Goal: Information Seeking & Learning: Learn about a topic

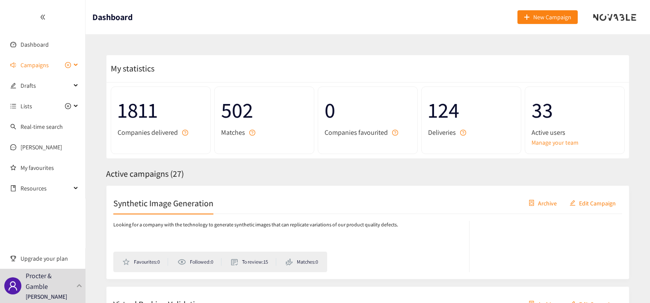
click at [80, 63] on div "Campaigns" at bounding box center [43, 64] width 86 height 17
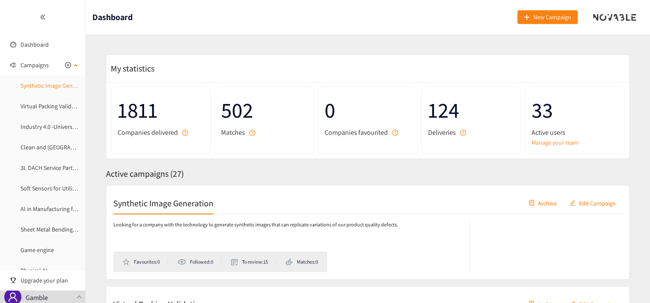
click at [51, 87] on link "Synthetic Image Generation" at bounding box center [56, 86] width 71 height 8
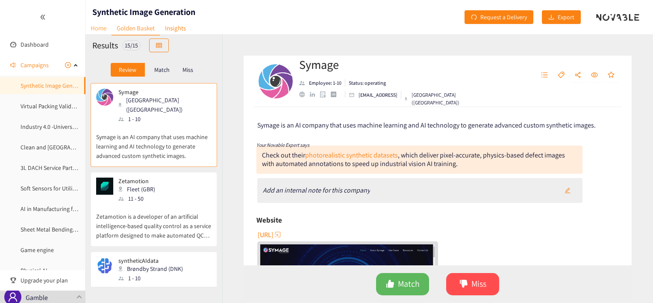
click at [104, 29] on link "Home" at bounding box center [99, 27] width 26 height 13
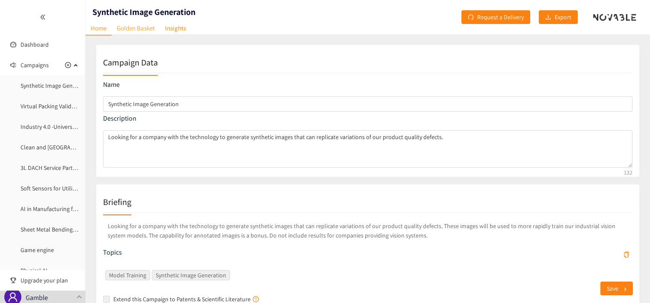
click at [139, 31] on link "Golden Basket" at bounding box center [136, 27] width 48 height 13
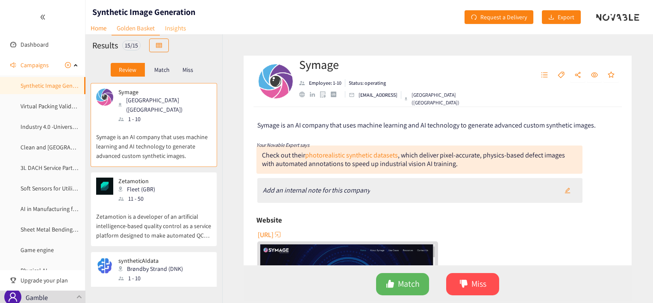
click at [179, 29] on link "Insights" at bounding box center [175, 27] width 31 height 13
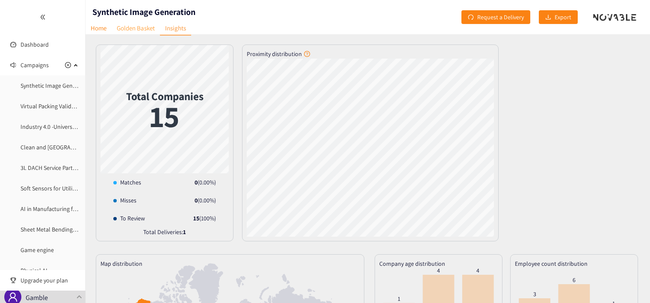
click at [140, 27] on link "Golden Basket" at bounding box center [136, 27] width 48 height 13
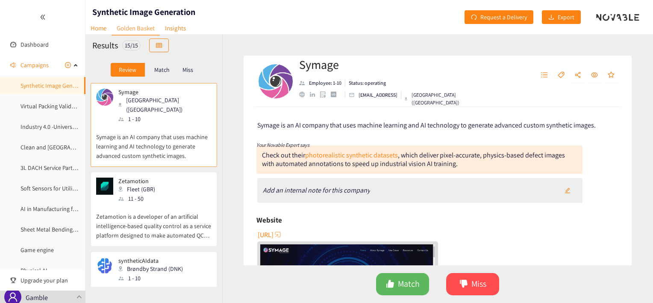
click at [171, 124] on p "Symage is an AI company that uses machine learning and AI technology to generat…" at bounding box center [153, 142] width 115 height 37
click at [363, 156] on link "photorealistic synthetic datasets" at bounding box center [351, 154] width 93 height 9
click at [165, 71] on p "Match" at bounding box center [161, 69] width 15 height 7
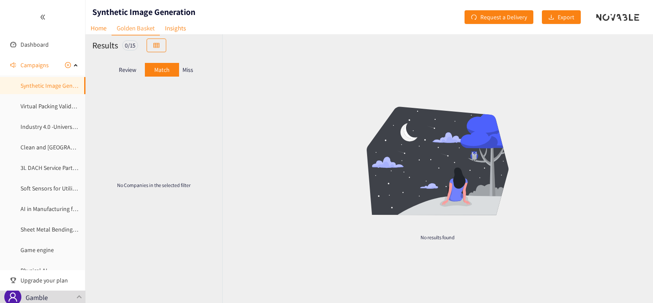
click at [127, 70] on p "Review" at bounding box center [128, 69] width 18 height 7
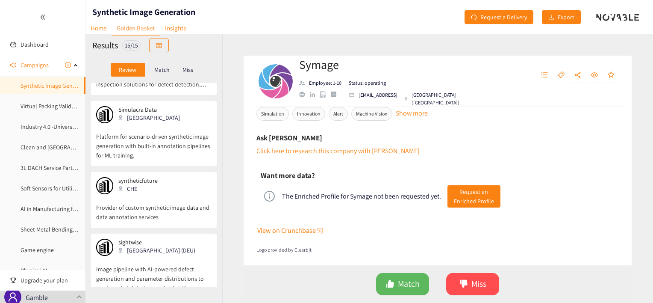
scroll to position [342, 0]
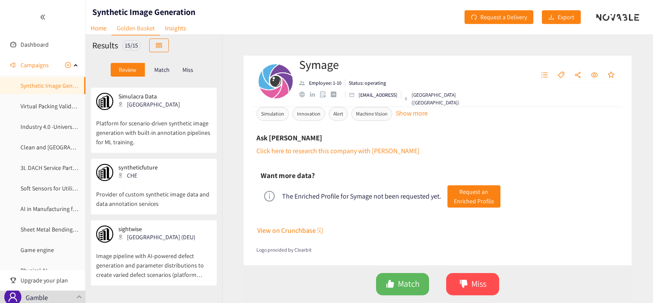
click at [389, 48] on div "Symage Employee: 1-10 Status: operating [EMAIL_ADDRESS] [GEOGRAPHIC_DATA] ([GEO…" at bounding box center [437, 168] width 431 height 268
